Goal: Task Accomplishment & Management: Use online tool/utility

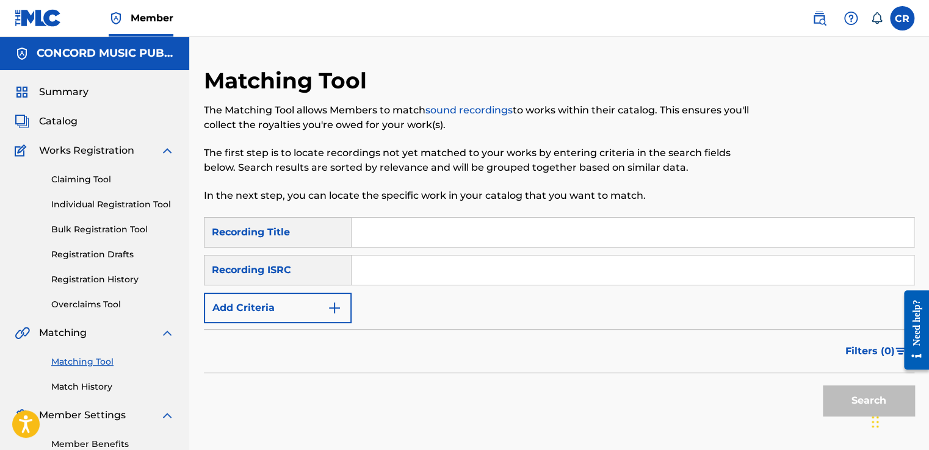
click at [845, 145] on div at bounding box center [833, 142] width 164 height 150
click at [494, 262] on input "Search Form" at bounding box center [633, 270] width 562 height 29
paste input "FR6Q12300014"
type input "FR6Q12300014"
drag, startPoint x: 543, startPoint y: 235, endPoint x: 597, endPoint y: 260, distance: 59.2
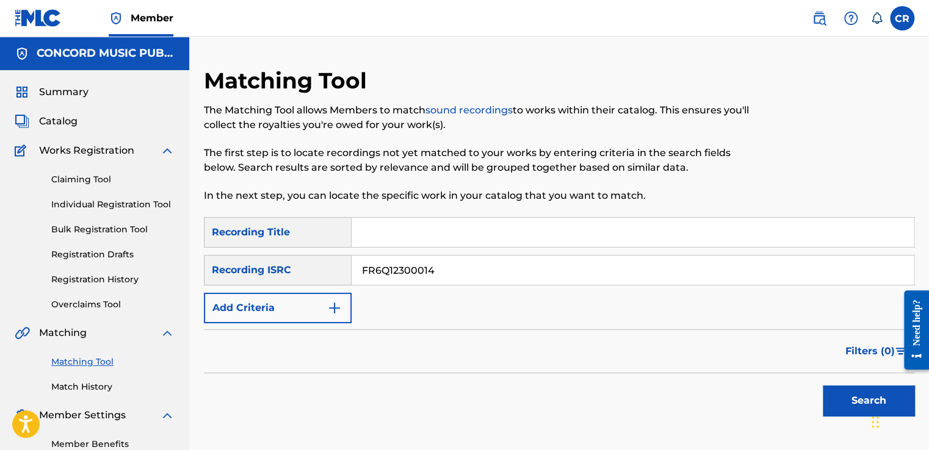
click at [543, 235] on input "Search Form" at bounding box center [633, 232] width 562 height 29
paste input "PON DI THING"
type input "PON DI THING"
click at [831, 392] on button "Search" at bounding box center [869, 401] width 92 height 31
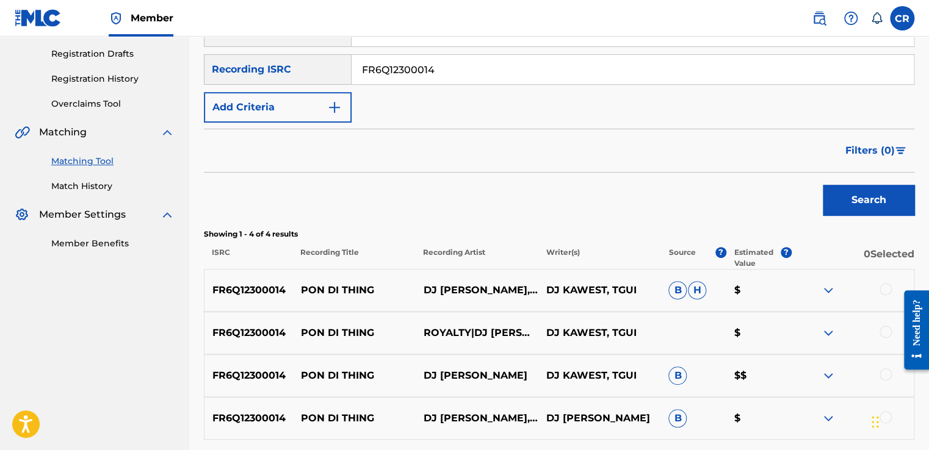
scroll to position [126, 0]
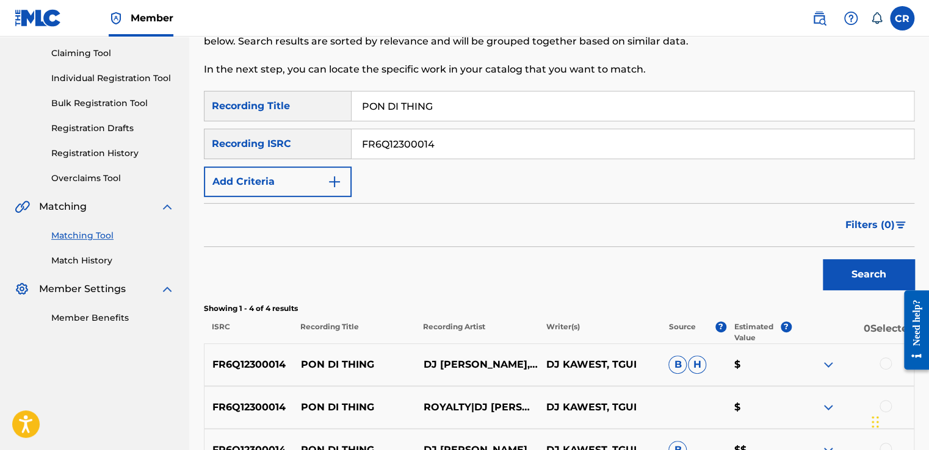
click at [432, 140] on input "FR6Q12300014" at bounding box center [633, 143] width 562 height 29
paste input "QZ93L2125691"
type input "QZ93L2125691"
click at [535, 99] on input "PON DI THING" at bounding box center [633, 106] width 562 height 29
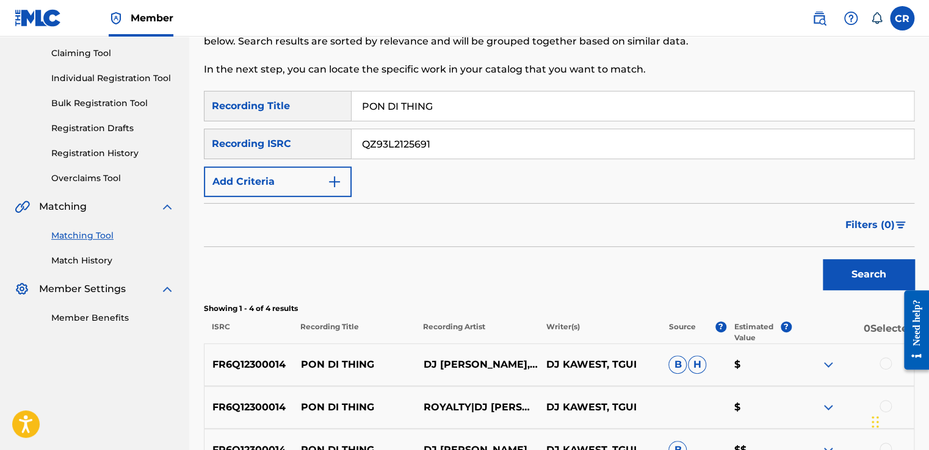
click at [535, 99] on input "PON DI THING" at bounding box center [633, 106] width 562 height 29
paste input "CUANDO DOS ALMAS"
type input "CUANDO DOS ALMAS"
click at [864, 277] on button "Search" at bounding box center [869, 274] width 92 height 31
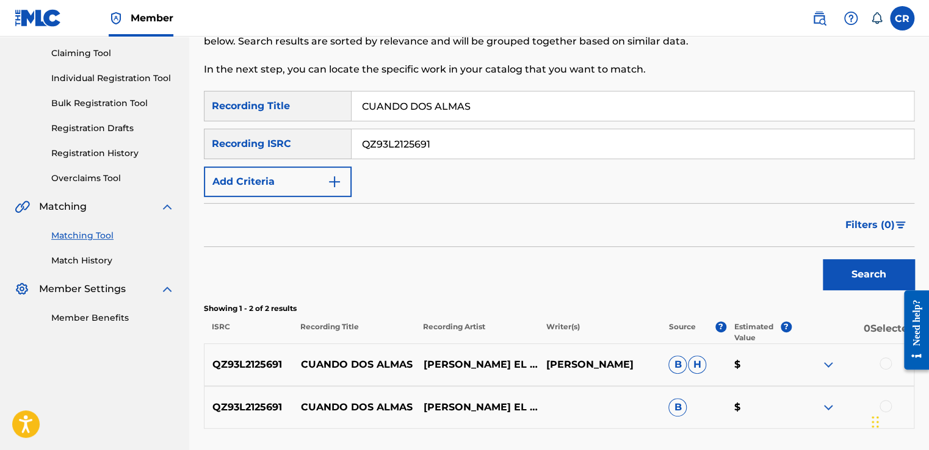
click at [610, 370] on p "[PERSON_NAME]" at bounding box center [599, 365] width 123 height 15
copy p "[PERSON_NAME]"
click at [883, 365] on div at bounding box center [885, 364] width 12 height 12
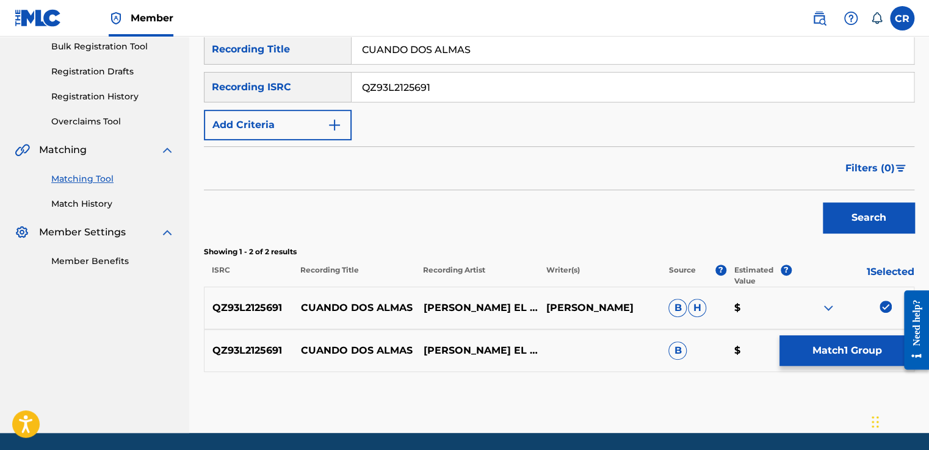
scroll to position [224, 0]
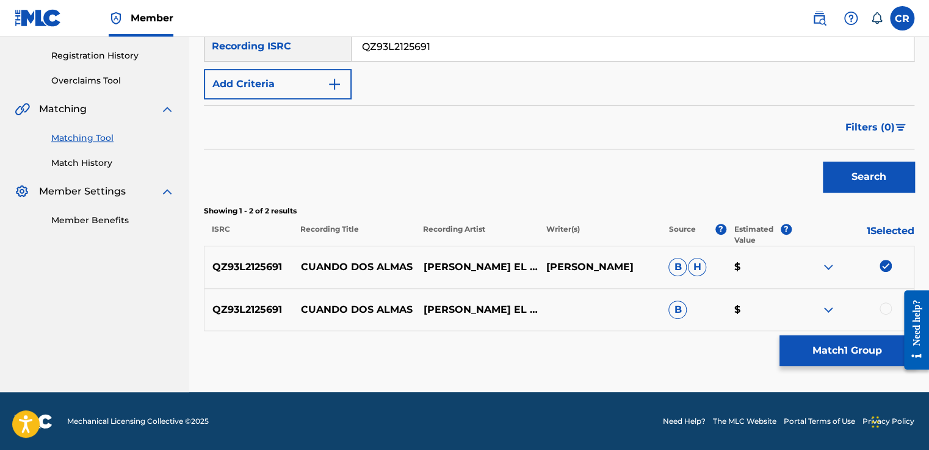
click at [887, 307] on div at bounding box center [885, 309] width 12 height 12
click at [858, 358] on button "Match 2 Groups" at bounding box center [846, 351] width 135 height 31
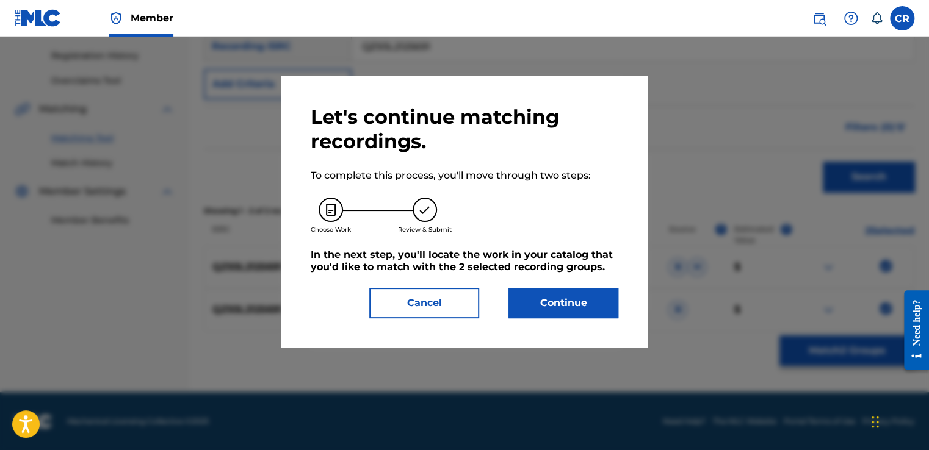
click at [546, 292] on button "Continue" at bounding box center [563, 303] width 110 height 31
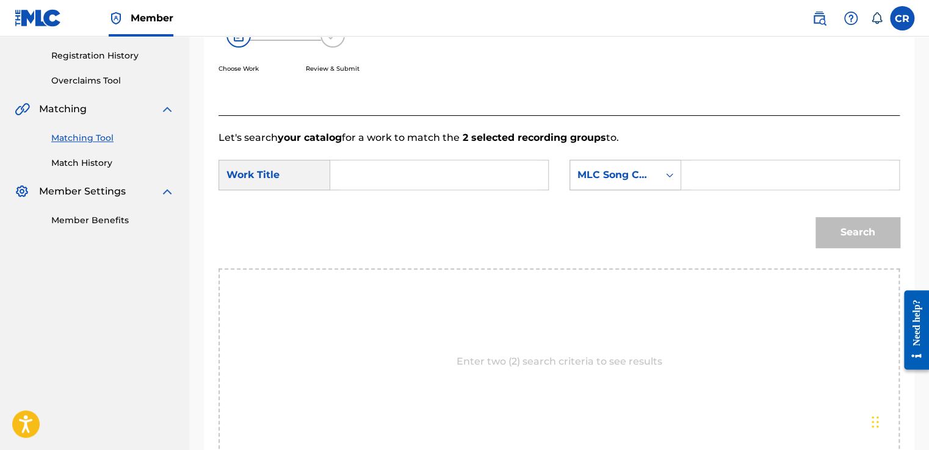
drag, startPoint x: 594, startPoint y: 168, endPoint x: 600, endPoint y: 182, distance: 15.3
click at [594, 168] on div "MLC Song Code" at bounding box center [614, 175] width 74 height 15
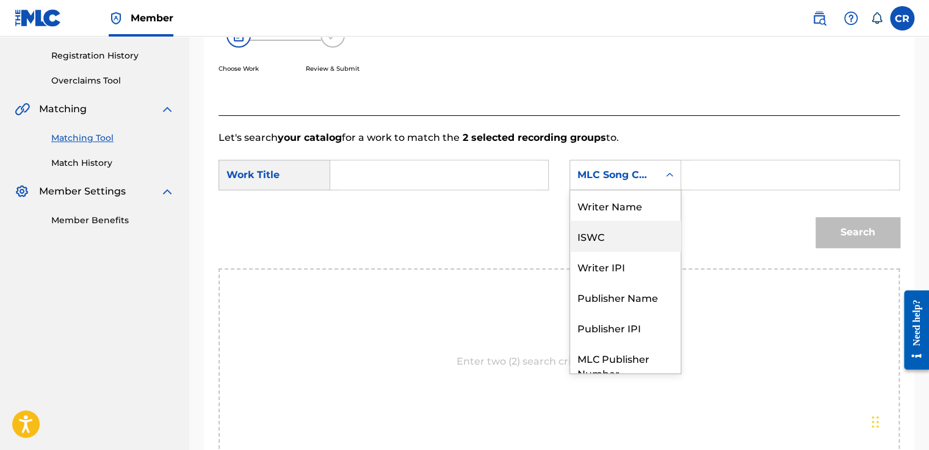
scroll to position [0, 0]
drag, startPoint x: 620, startPoint y: 216, endPoint x: 647, endPoint y: 206, distance: 28.8
click at [624, 214] on div "Writer Name" at bounding box center [625, 205] width 110 height 31
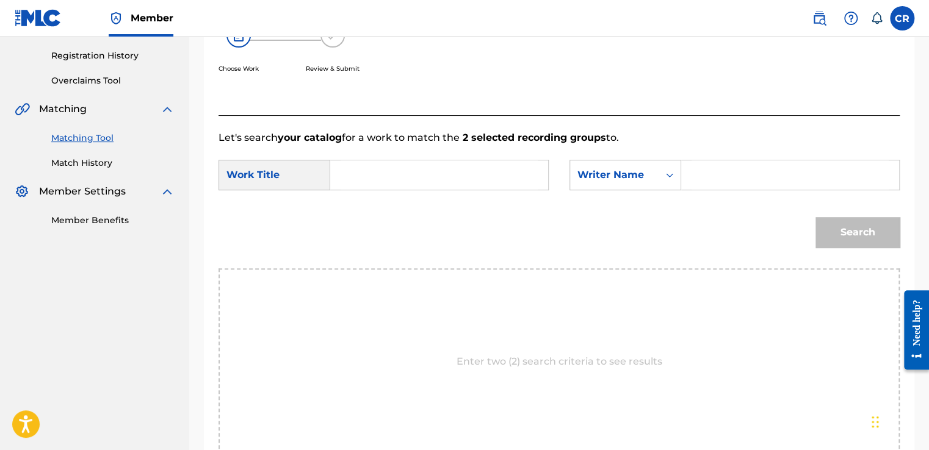
click at [742, 170] on input "Search Form" at bounding box center [789, 175] width 197 height 29
paste input "[PERSON_NAME]"
type input "[PERSON_NAME]"
click at [491, 175] on input "Search Form" at bounding box center [439, 175] width 197 height 29
paste input "CUANDO DOS ALMAS"
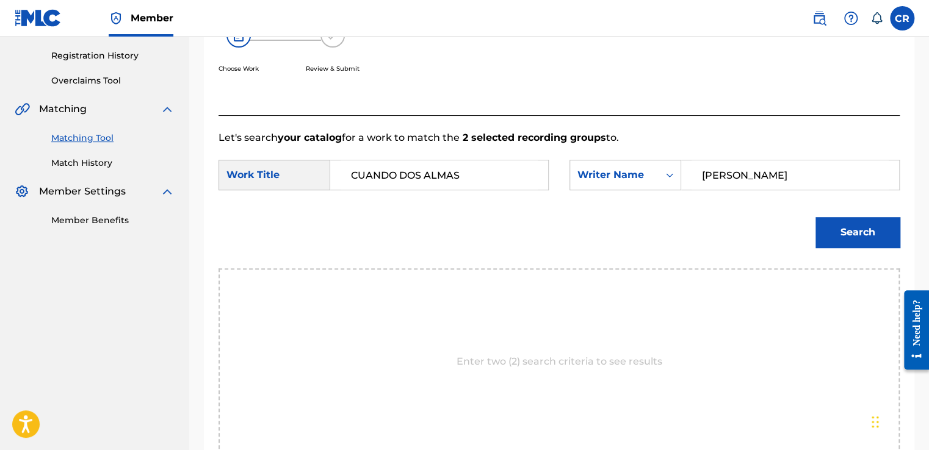
type input "CUANDO DOS ALMAS"
click at [859, 236] on button "Search" at bounding box center [857, 232] width 84 height 31
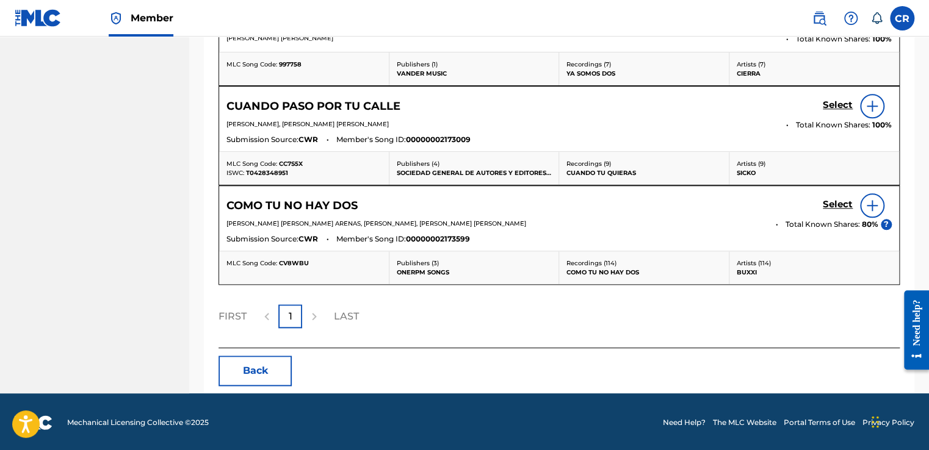
drag, startPoint x: 257, startPoint y: 370, endPoint x: 140, endPoint y: 114, distance: 281.8
click at [257, 370] on button "Back" at bounding box center [254, 371] width 73 height 31
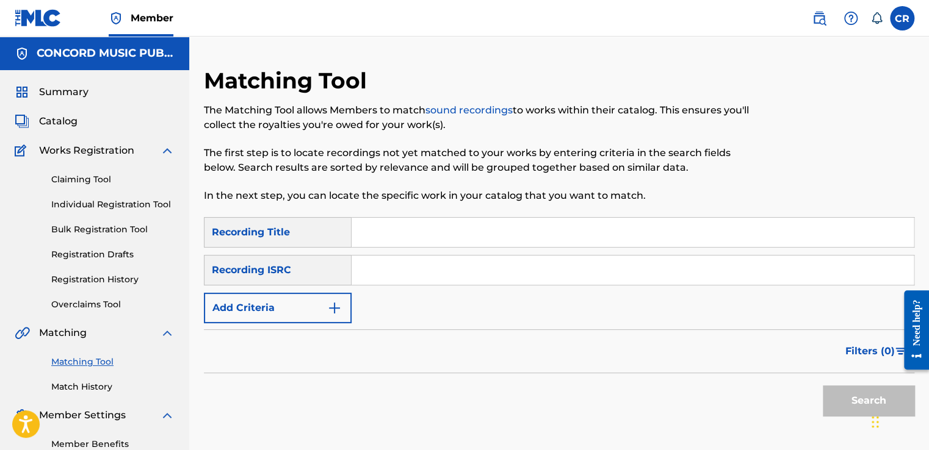
click at [486, 269] on input "Search Form" at bounding box center [633, 270] width 562 height 29
paste input "TCJPS2228781"
type input "TCJPS2228781"
click at [503, 218] on input "Search Form" at bounding box center [633, 232] width 562 height 29
paste input "MY BROTHER"
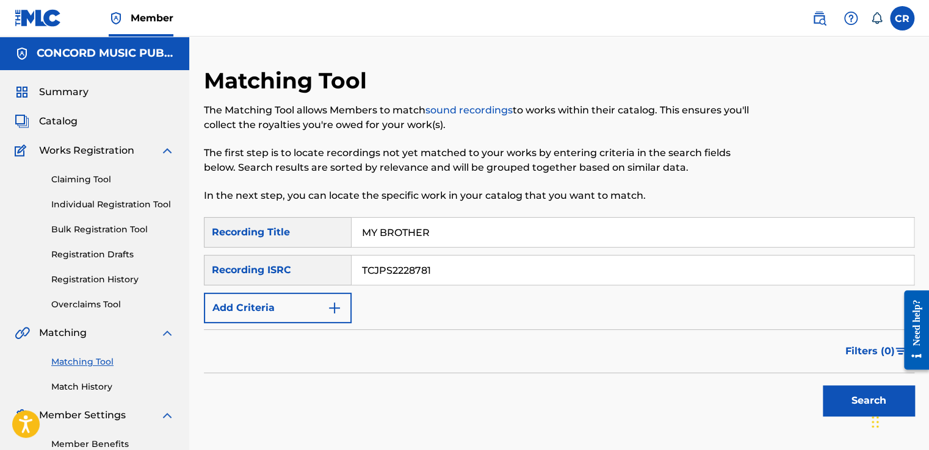
type input "MY BROTHER"
click at [860, 399] on button "Search" at bounding box center [869, 401] width 92 height 31
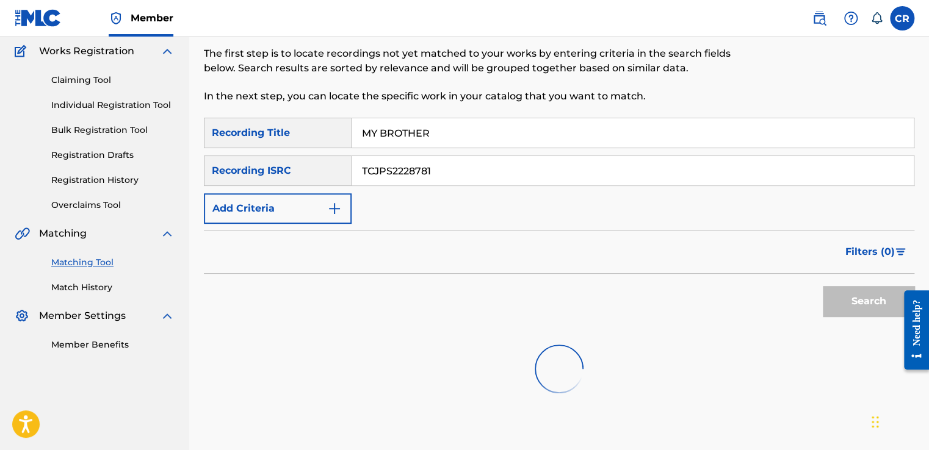
scroll to position [176, 0]
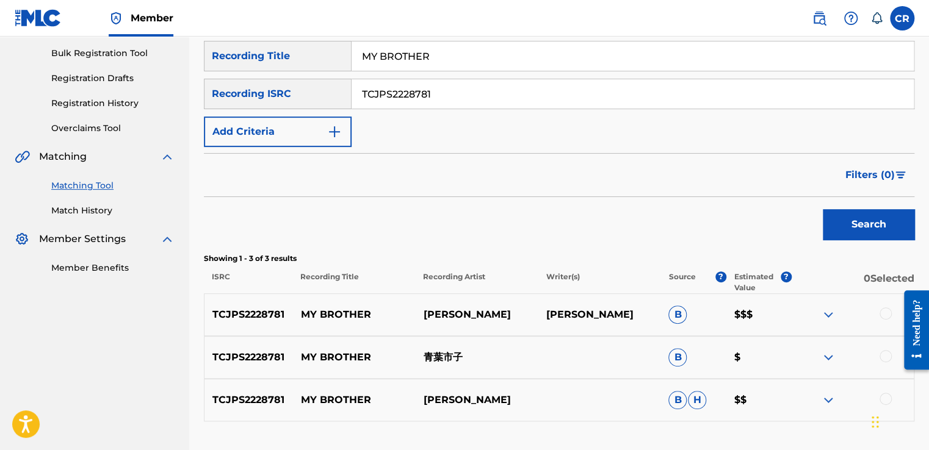
click at [608, 314] on p "[PERSON_NAME]" at bounding box center [599, 315] width 123 height 15
copy p "AOBA"
click at [889, 314] on div at bounding box center [885, 314] width 12 height 12
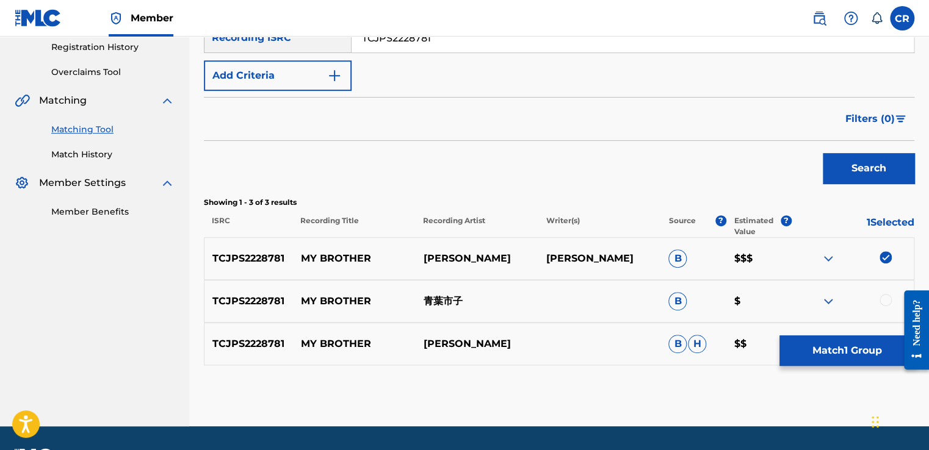
scroll to position [267, 0]
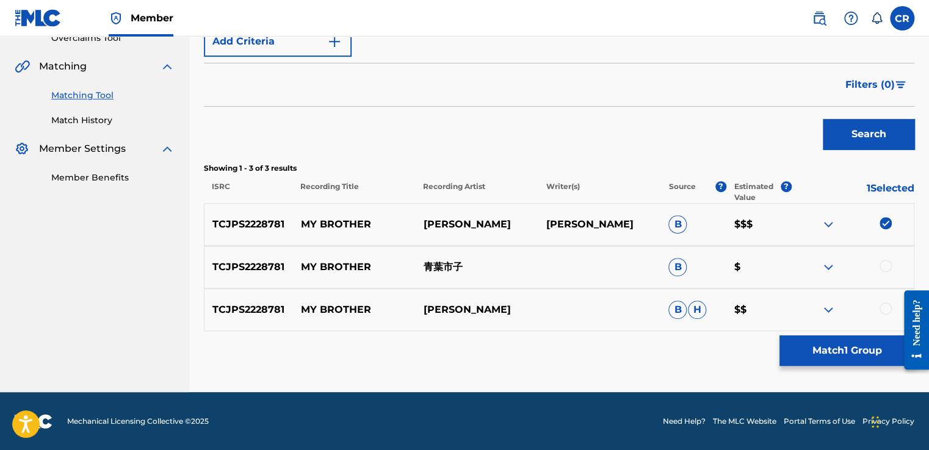
click at [884, 264] on div at bounding box center [885, 266] width 12 height 12
click at [890, 307] on div at bounding box center [885, 309] width 12 height 12
click at [869, 345] on button "Match 3 Groups" at bounding box center [846, 351] width 135 height 31
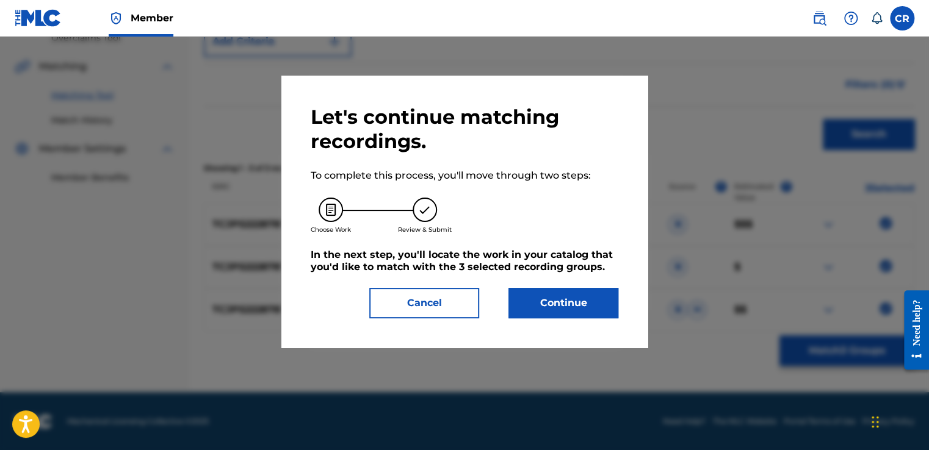
click at [574, 300] on button "Continue" at bounding box center [563, 303] width 110 height 31
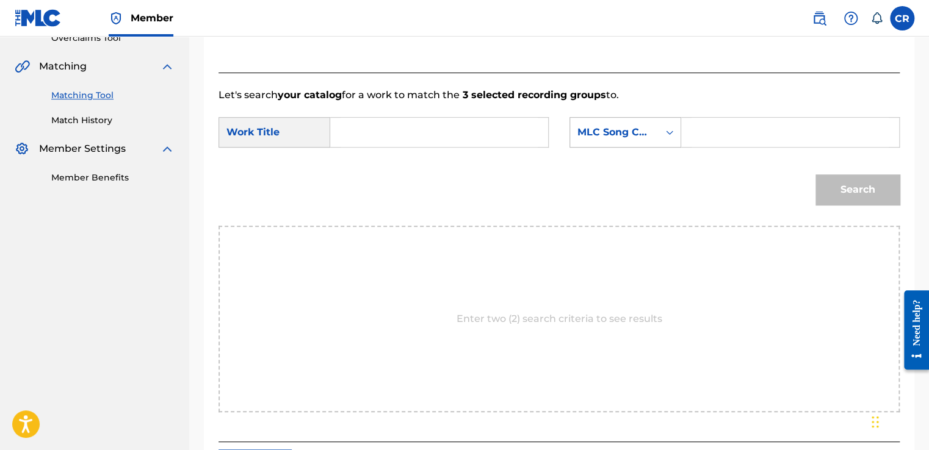
click at [614, 123] on div "MLC Song Code" at bounding box center [614, 132] width 88 height 23
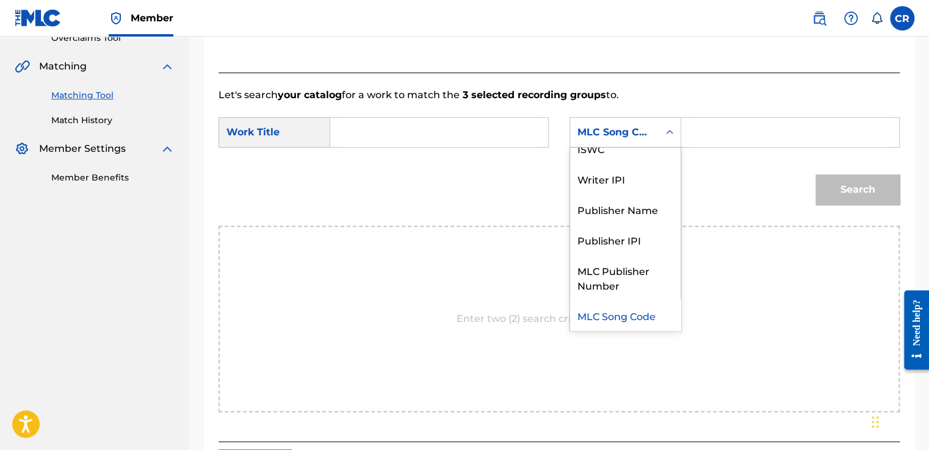
scroll to position [0, 0]
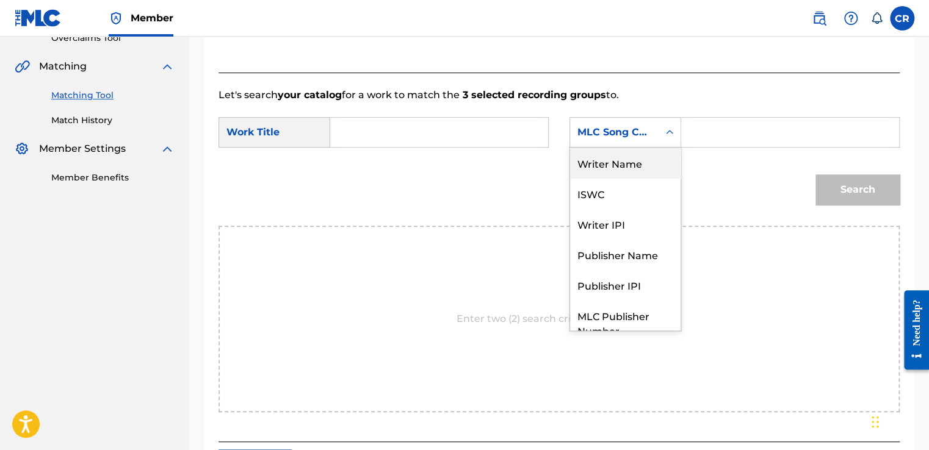
drag, startPoint x: 626, startPoint y: 171, endPoint x: 641, endPoint y: 162, distance: 17.8
click at [628, 170] on div "Writer Name" at bounding box center [625, 163] width 110 height 31
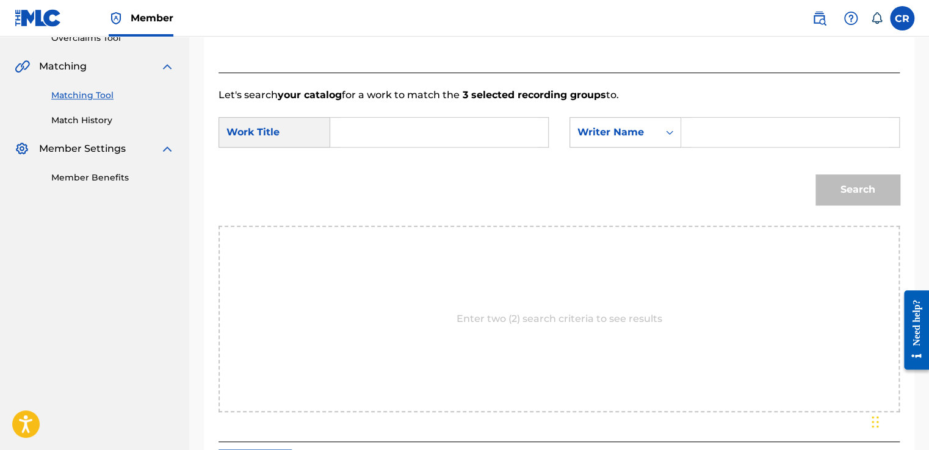
click at [710, 139] on input "Search Form" at bounding box center [789, 132] width 197 height 29
type input "AOBA"
click at [496, 146] on input "Search Form" at bounding box center [439, 132] width 197 height 29
paste input "MY BROTHER"
type input "MY BROTHER"
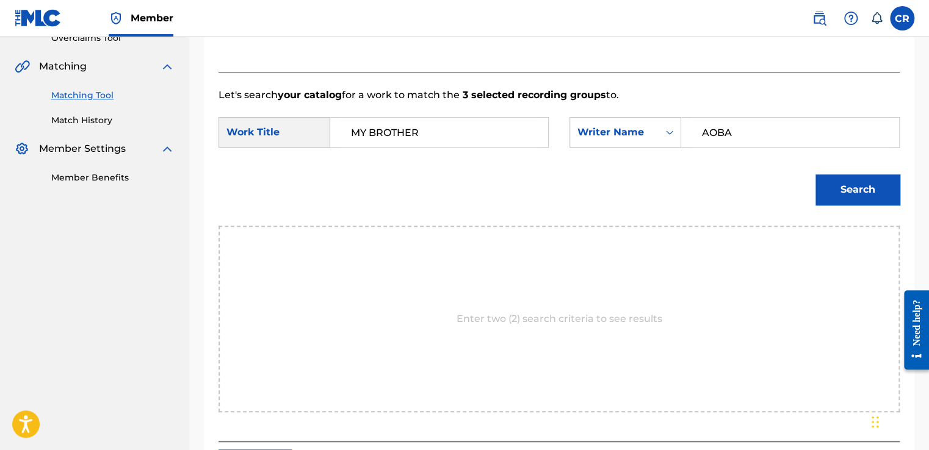
click at [831, 190] on button "Search" at bounding box center [857, 190] width 84 height 31
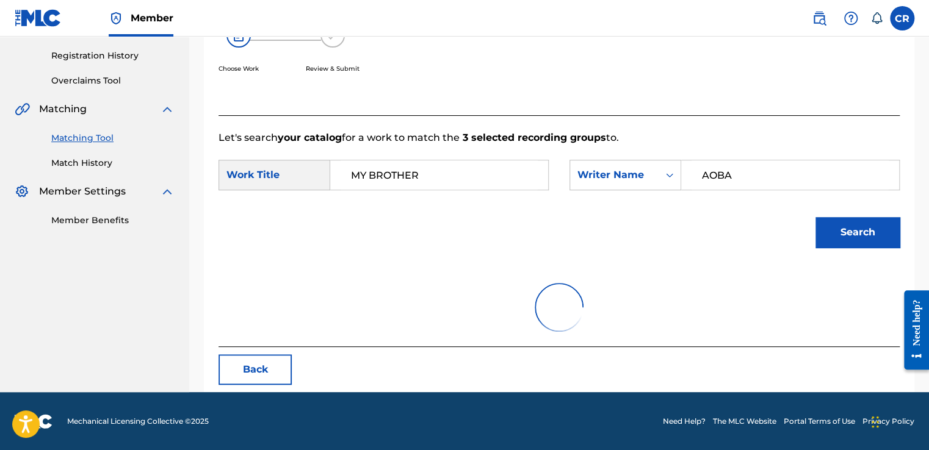
scroll to position [267, 0]
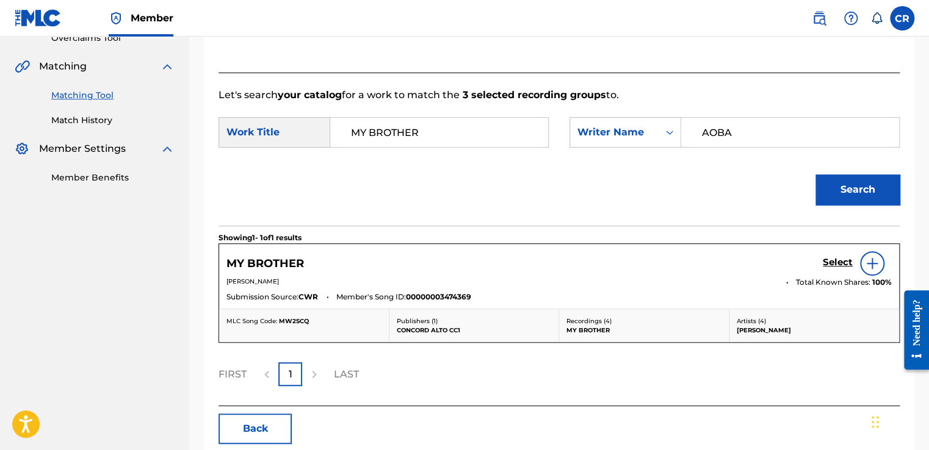
click at [826, 262] on h5 "Select" at bounding box center [838, 263] width 30 height 12
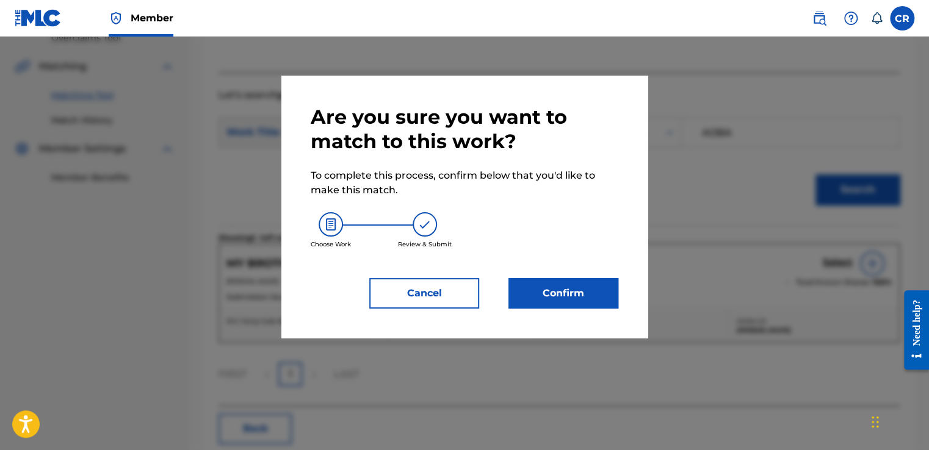
click at [565, 287] on button "Confirm" at bounding box center [563, 293] width 110 height 31
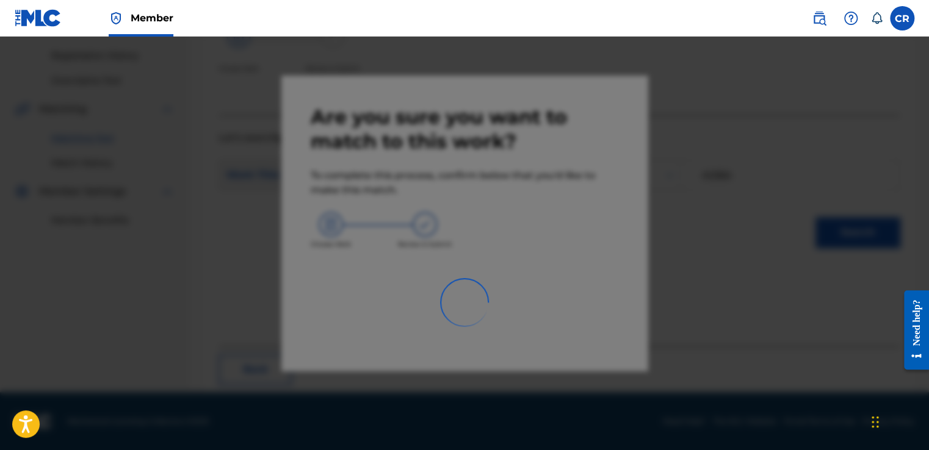
scroll to position [73, 0]
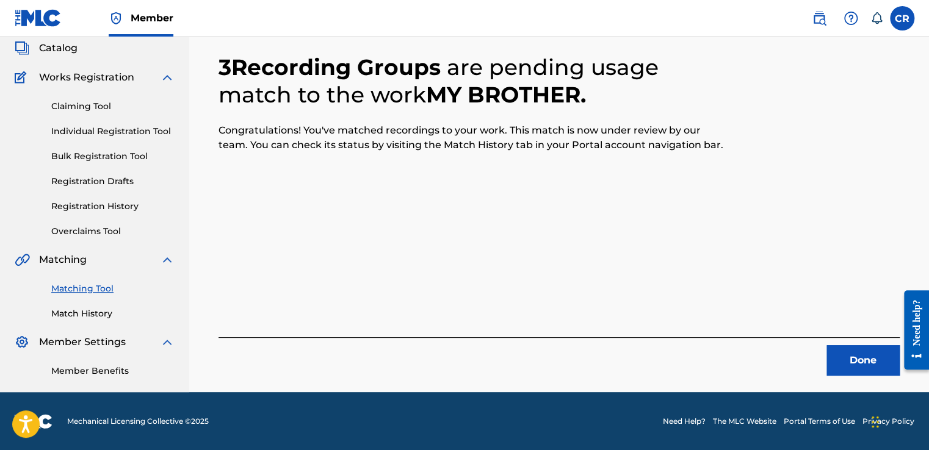
click at [853, 363] on button "Done" at bounding box center [862, 360] width 73 height 31
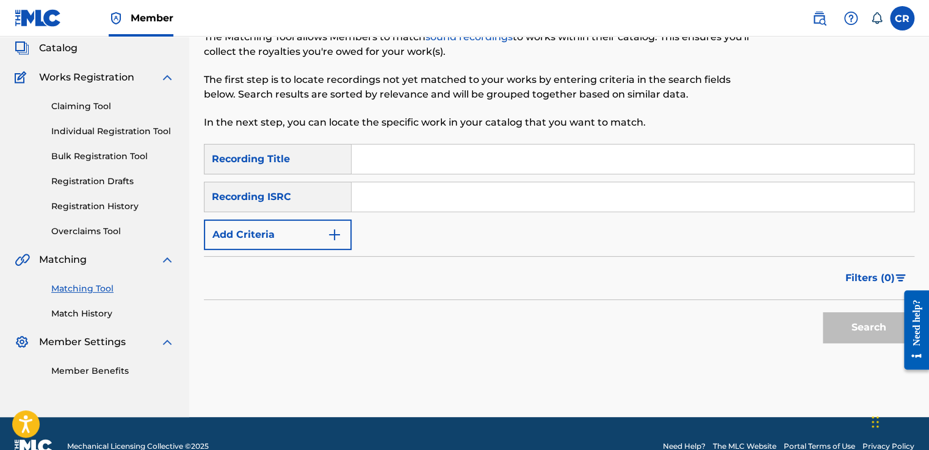
click at [488, 204] on input "Search Form" at bounding box center [633, 196] width 562 height 29
paste input "GBDGA0201409"
type input "GBDGA0201409"
click at [540, 158] on input "Search Form" at bounding box center [633, 159] width 562 height 29
paste input "MEADOWLARK"
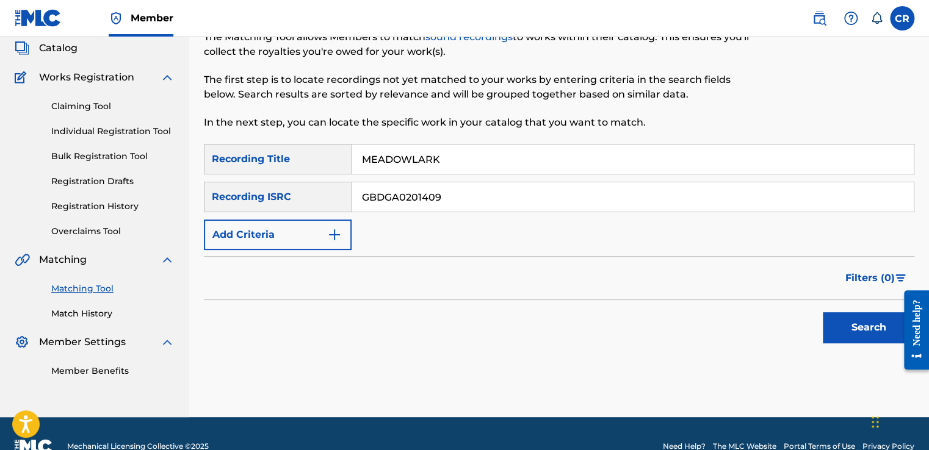
type input "MEADOWLARK"
click at [840, 315] on button "Search" at bounding box center [869, 327] width 92 height 31
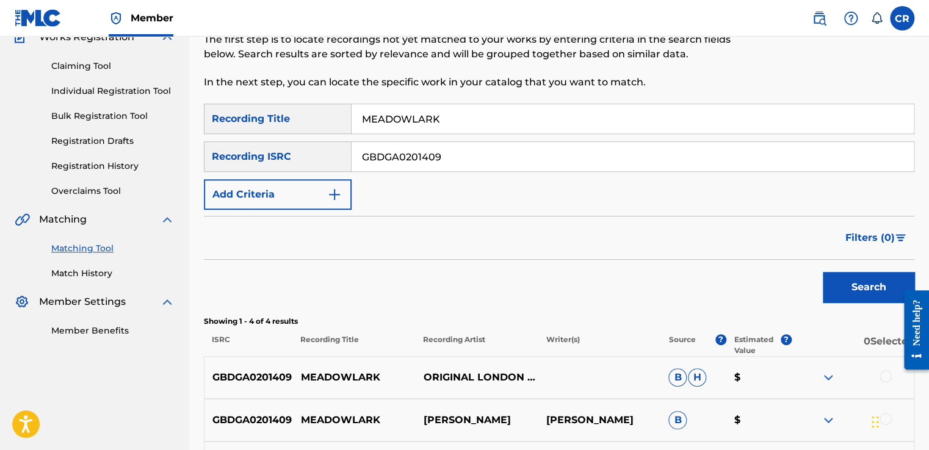
scroll to position [134, 0]
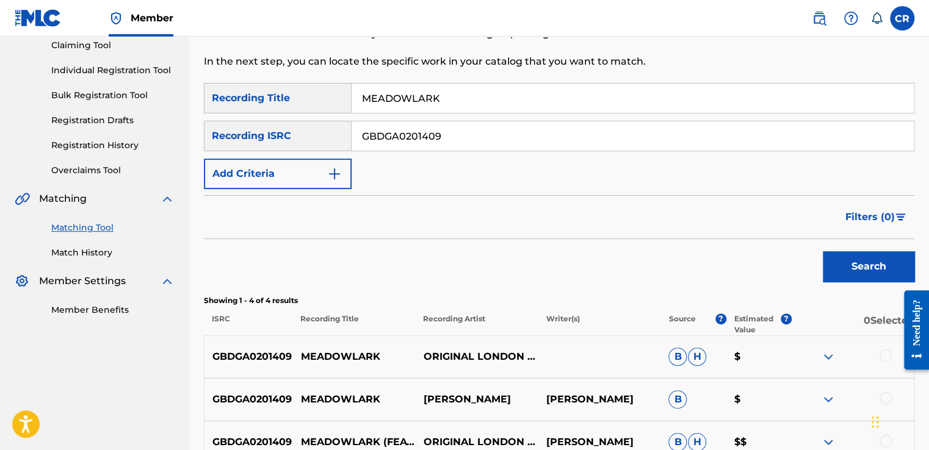
click at [622, 396] on p "[PERSON_NAME]" at bounding box center [599, 399] width 123 height 15
copy p "[PERSON_NAME]"
click at [879, 352] on div at bounding box center [852, 357] width 123 height 15
click at [882, 353] on div at bounding box center [885, 356] width 12 height 12
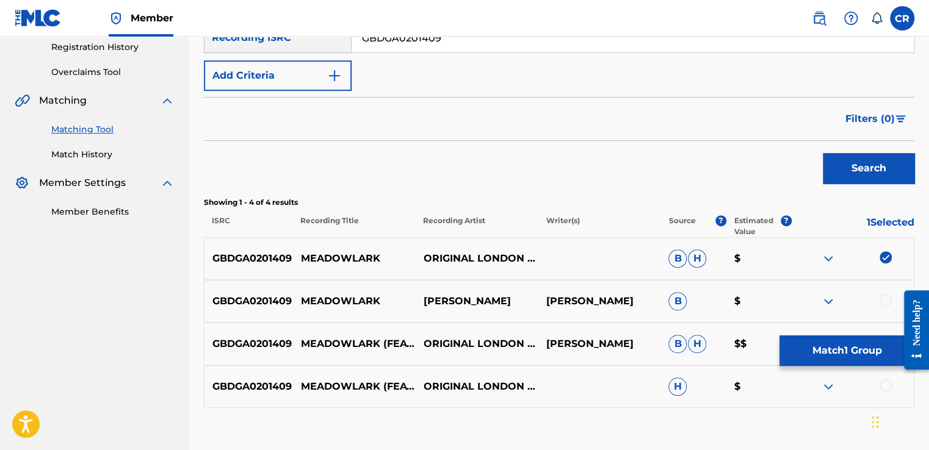
scroll to position [309, 0]
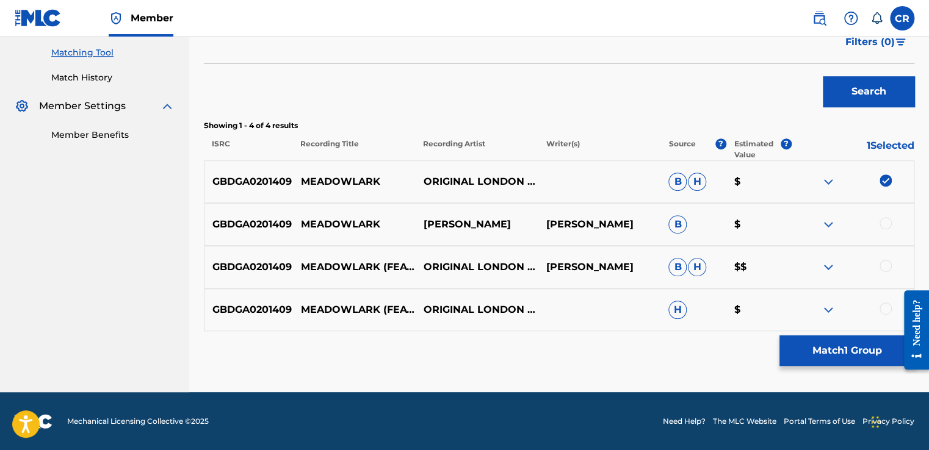
click at [888, 222] on div at bounding box center [885, 223] width 12 height 12
drag, startPoint x: 886, startPoint y: 262, endPoint x: 888, endPoint y: 292, distance: 30.0
click at [886, 262] on div at bounding box center [885, 266] width 12 height 12
click at [889, 312] on div at bounding box center [885, 309] width 12 height 12
click at [869, 345] on button "Match 4 Groups" at bounding box center [846, 351] width 135 height 31
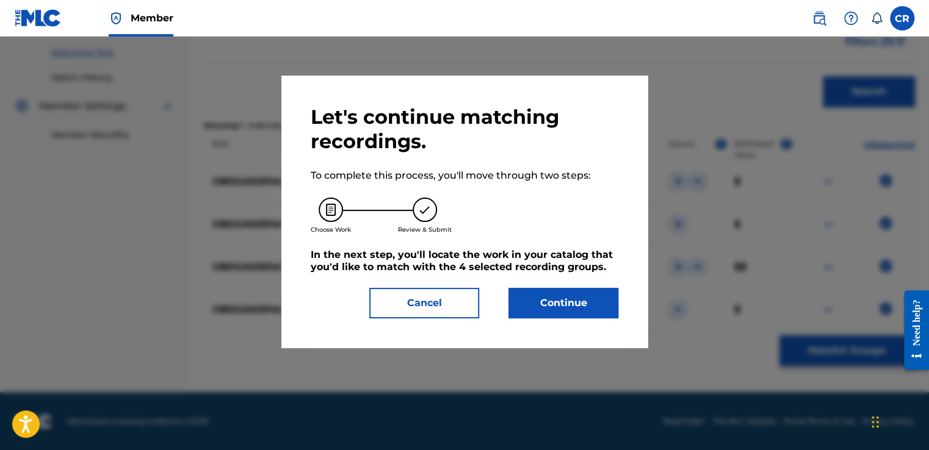
click at [555, 297] on button "Continue" at bounding box center [563, 303] width 110 height 31
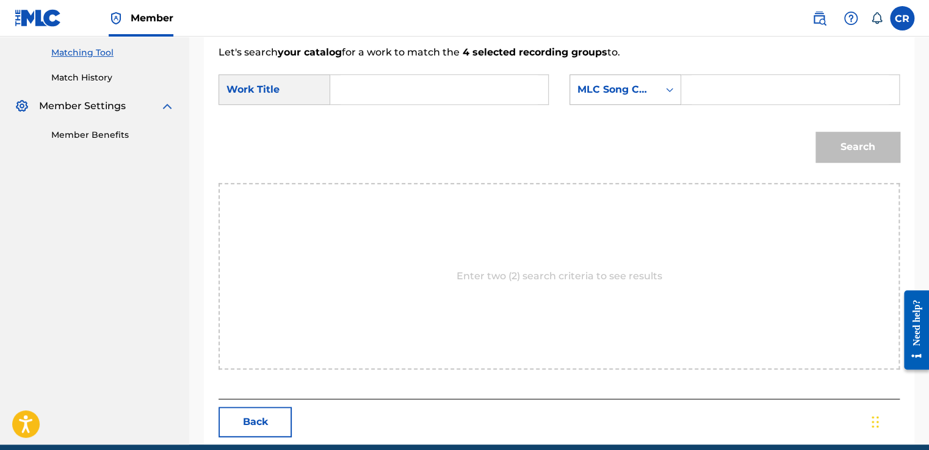
click at [623, 93] on div "MLC Song Code" at bounding box center [614, 89] width 74 height 15
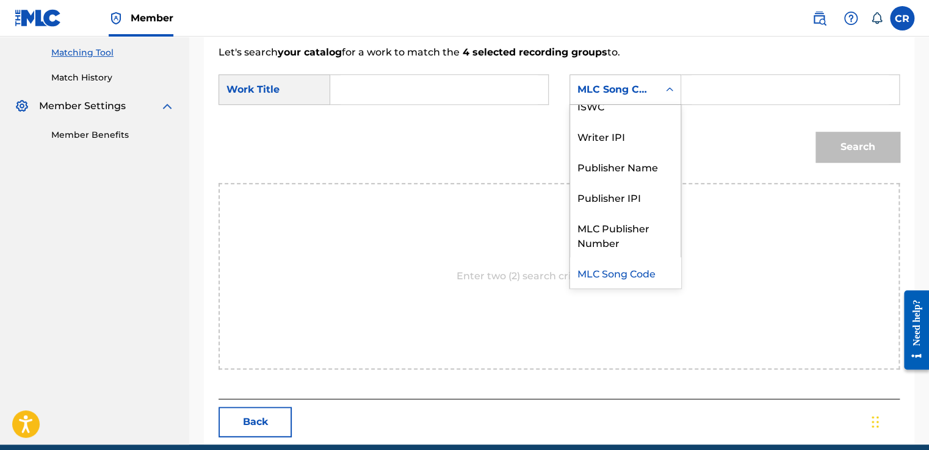
scroll to position [0, 0]
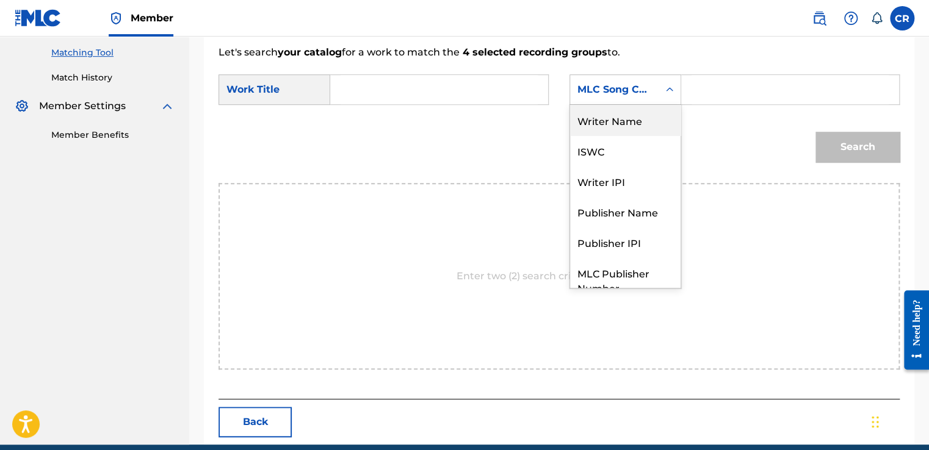
drag, startPoint x: 623, startPoint y: 123, endPoint x: 666, endPoint y: 104, distance: 47.3
click at [632, 116] on div "Writer Name" at bounding box center [625, 120] width 110 height 31
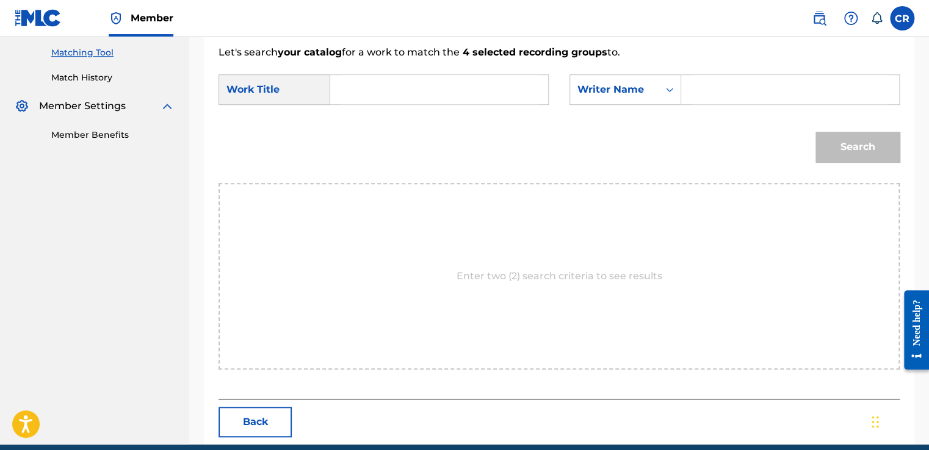
click at [707, 92] on input "Search Form" at bounding box center [789, 89] width 197 height 29
type input "SCHWARTZ"
click at [487, 93] on input "Search Form" at bounding box center [439, 89] width 197 height 29
paste input "MEADOWLARK"
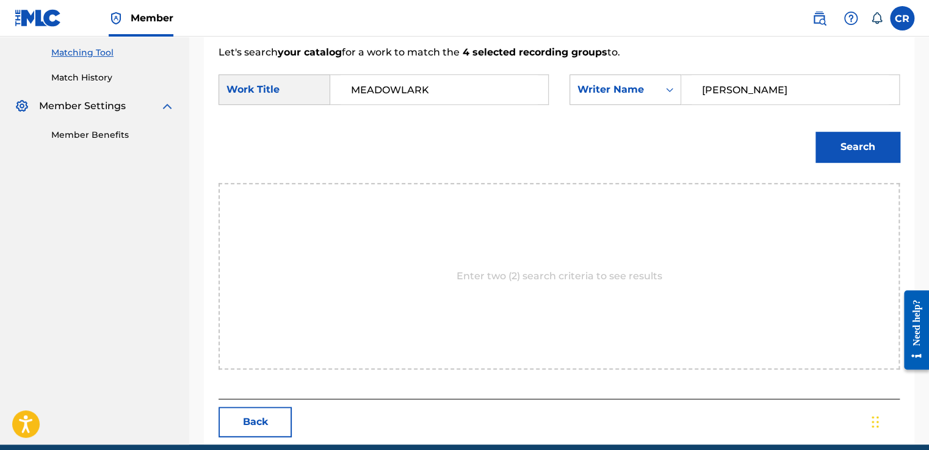
type input "MEADOWLARK"
click at [847, 150] on button "Search" at bounding box center [857, 147] width 84 height 31
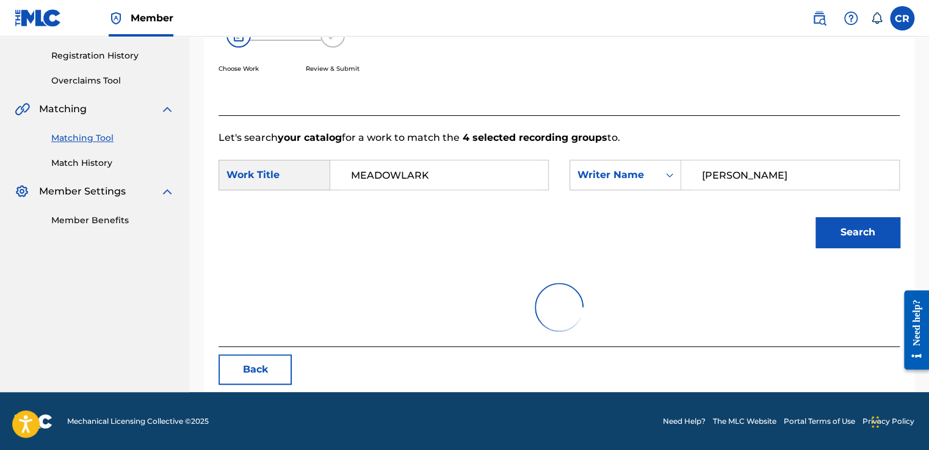
scroll to position [171, 0]
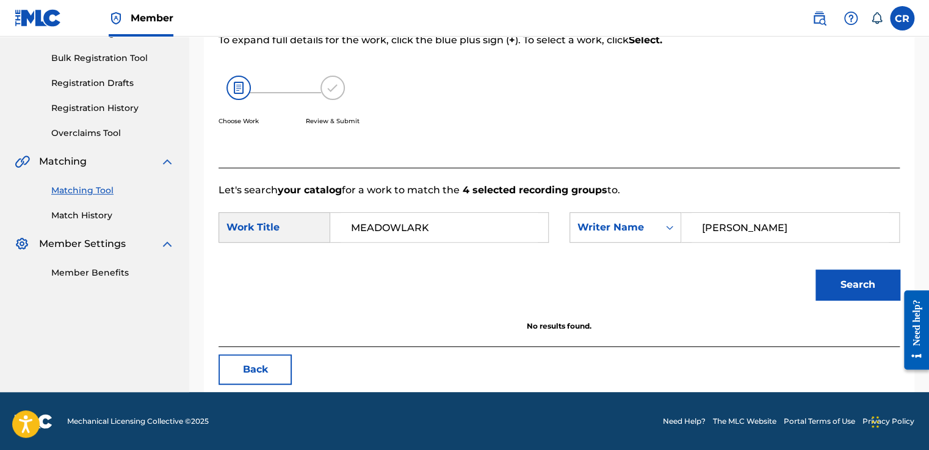
click at [254, 370] on button "Back" at bounding box center [254, 370] width 73 height 31
